Goal: Navigation & Orientation: Find specific page/section

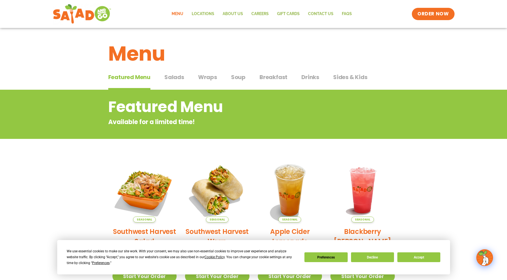
click at [210, 77] on span "Wraps" at bounding box center [207, 77] width 19 height 8
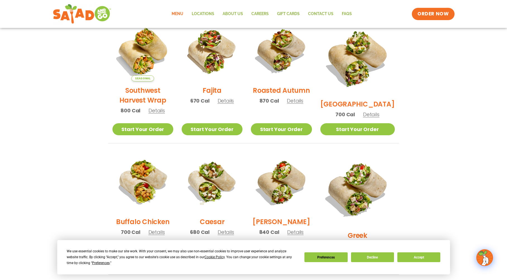
scroll to position [140, 0]
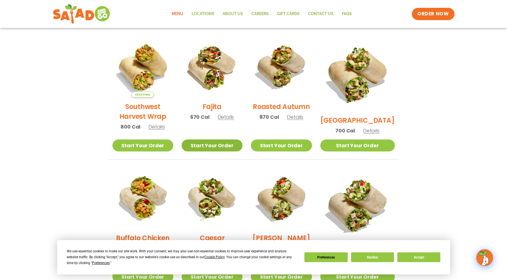
click at [212, 145] on link "Start Your Order" at bounding box center [212, 145] width 61 height 12
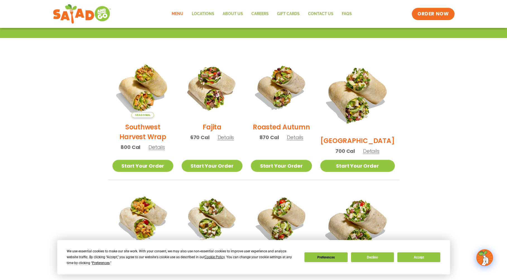
scroll to position [0, 0]
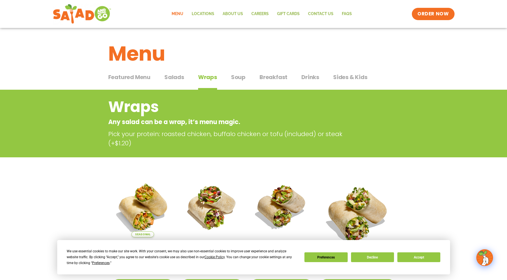
click at [179, 13] on link "Menu" at bounding box center [177, 14] width 20 height 13
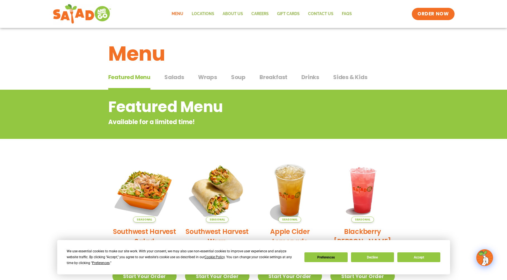
click at [180, 13] on link "Menu" at bounding box center [177, 14] width 20 height 13
drag, startPoint x: 411, startPoint y: 254, endPoint x: 411, endPoint y: 250, distance: 4.8
click at [411, 254] on button "Accept" at bounding box center [419, 257] width 43 height 10
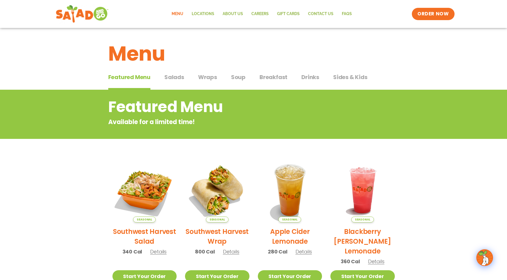
click at [73, 11] on img at bounding box center [82, 14] width 53 height 20
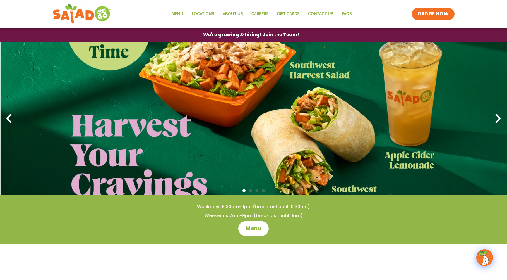
click at [250, 230] on span "Menu" at bounding box center [254, 228] width 16 height 7
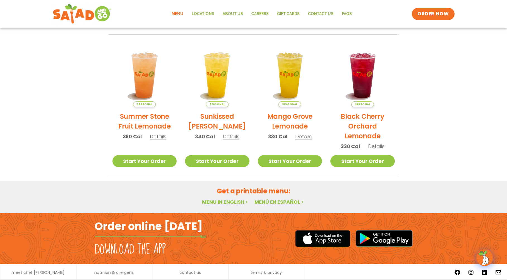
scroll to position [274, 0]
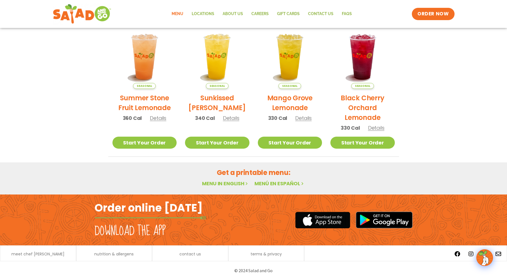
click at [216, 183] on link "Menu in English" at bounding box center [225, 183] width 47 height 7
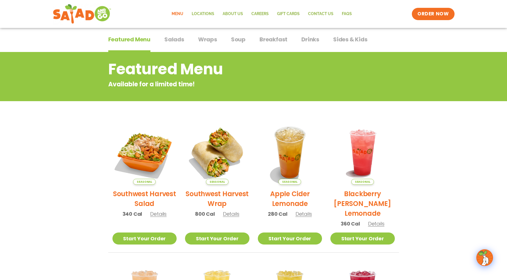
scroll to position [0, 0]
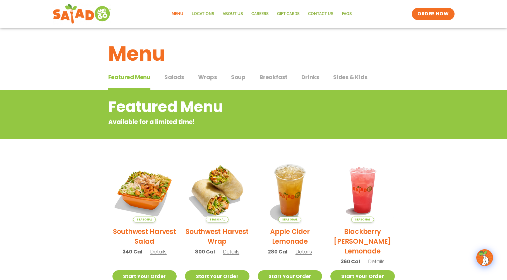
click at [212, 77] on span "Wraps" at bounding box center [207, 77] width 19 height 8
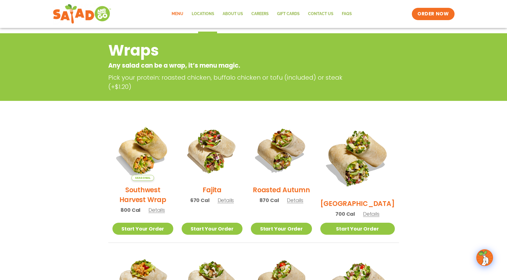
scroll to position [56, 0]
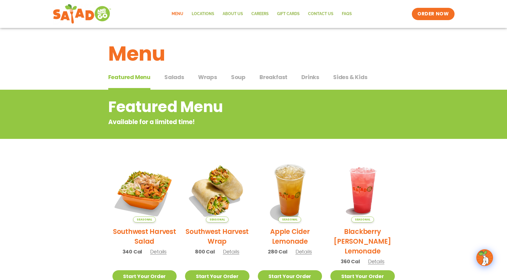
click at [209, 77] on span "Wraps" at bounding box center [207, 77] width 19 height 8
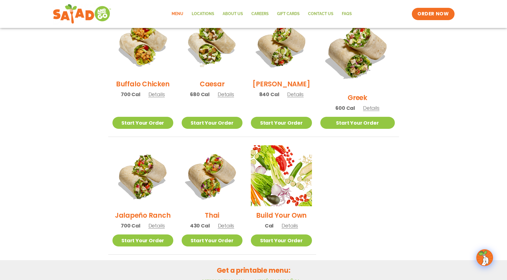
scroll to position [307, 0]
